Goal: Information Seeking & Learning: Learn about a topic

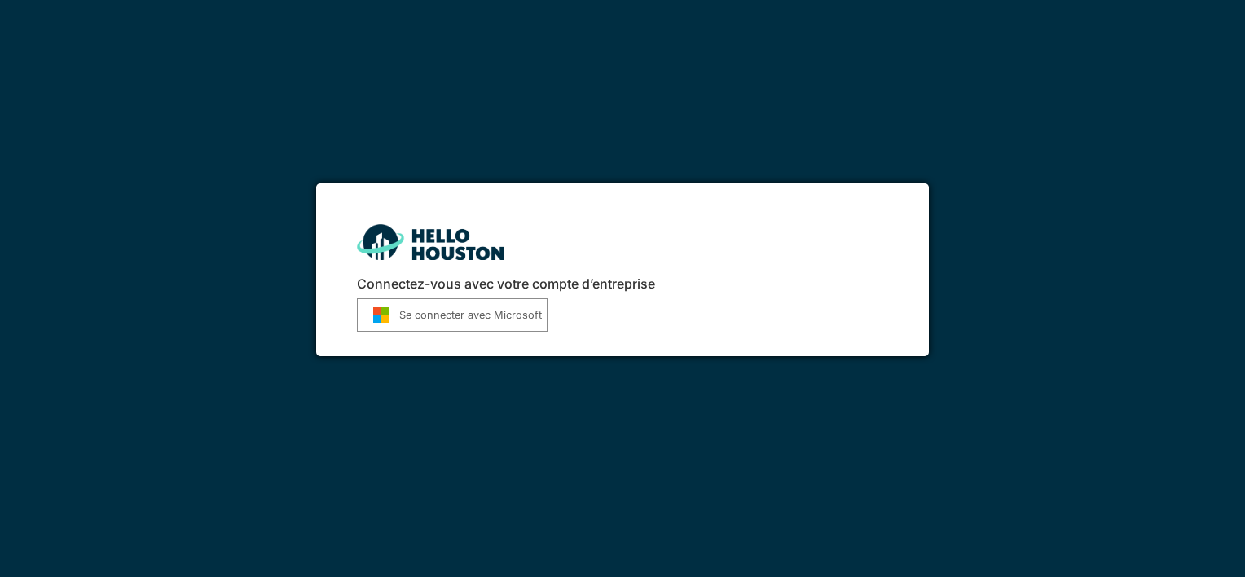
click at [627, 260] on div "Connectez-vous avec votre compte d’entreprise Se connecter avec Microsoft" at bounding box center [622, 269] width 612 height 173
click at [508, 317] on font "Se connecter avec Microsoft" at bounding box center [470, 314] width 143 height 15
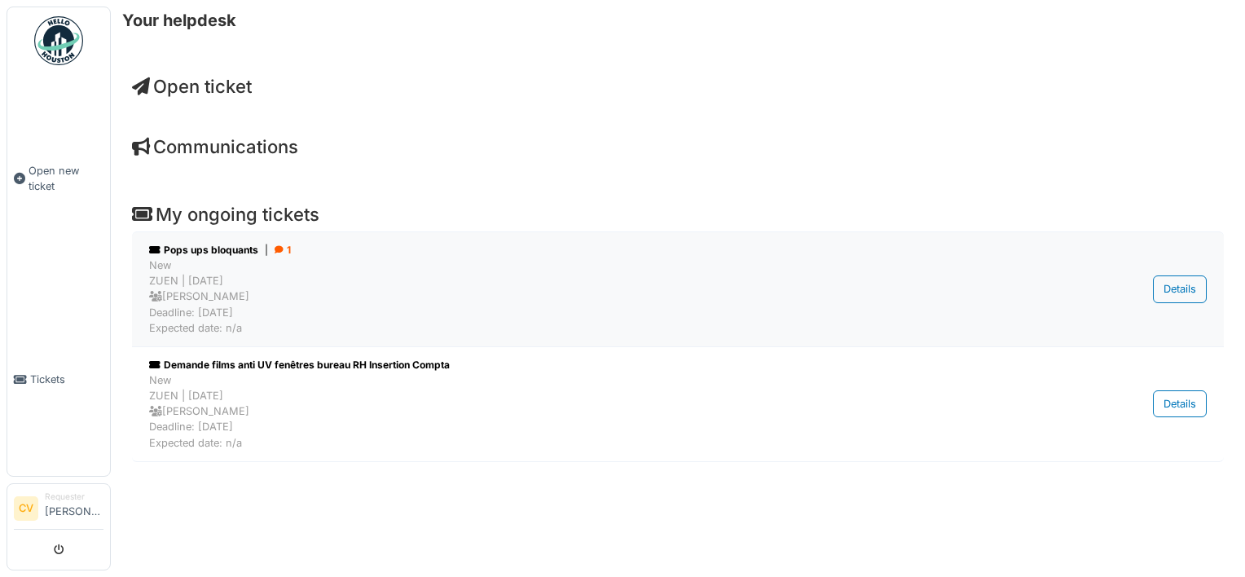
click at [224, 251] on div "Pops ups bloquants | 1" at bounding box center [593, 250] width 889 height 15
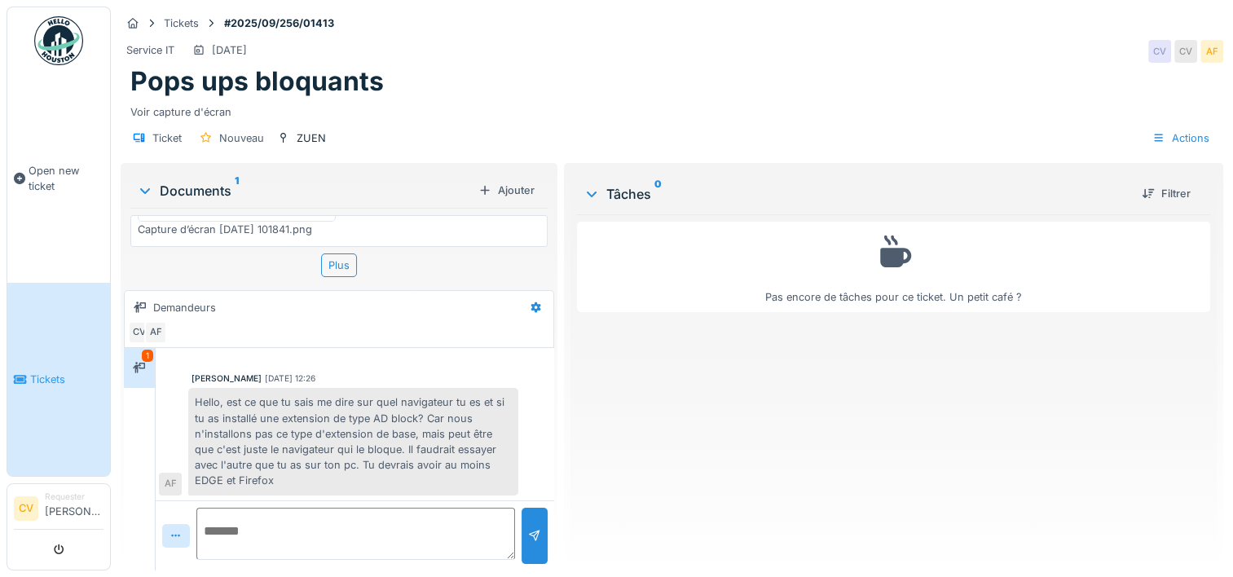
click at [173, 224] on div "Capture d’écran 2025-09-18 101841.png" at bounding box center [237, 229] width 198 height 15
click at [231, 233] on div "Capture d’écran 2025-09-18 101841.png" at bounding box center [338, 230] width 417 height 31
drag, startPoint x: 231, startPoint y: 233, endPoint x: 271, endPoint y: 277, distance: 58.9
click at [271, 277] on div "Documents 1 Ajouter Capture d’écran 2025-09-18 101841.png Plus" at bounding box center [339, 224] width 430 height 117
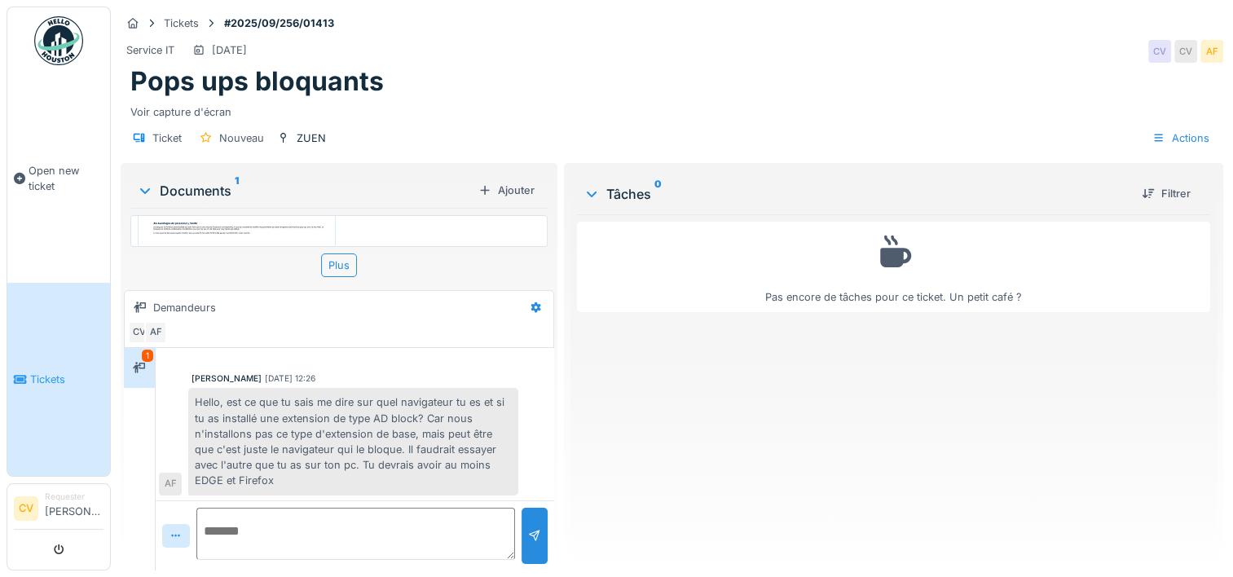
scroll to position [75, 0]
